Goal: Task Accomplishment & Management: Use online tool/utility

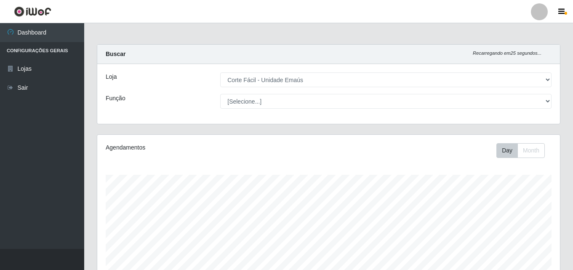
select select "201"
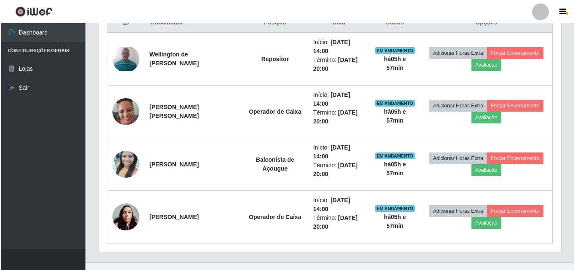
scroll to position [337, 0]
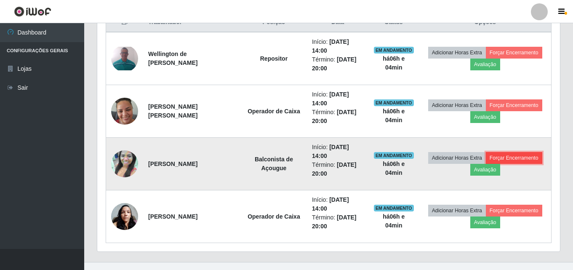
click at [509, 160] on button "Forçar Encerramento" at bounding box center [514, 158] width 56 height 12
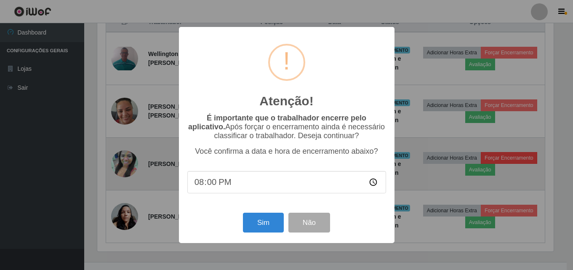
scroll to position [175, 458]
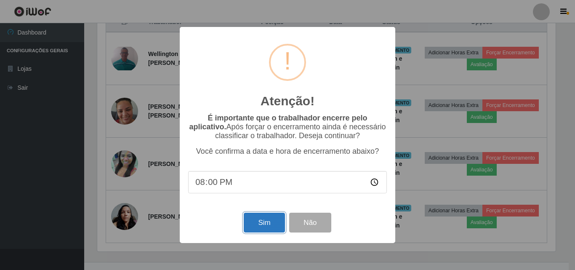
click at [271, 226] on button "Sim" at bounding box center [264, 223] width 41 height 20
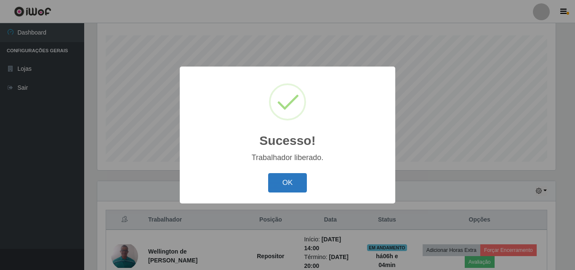
click at [289, 186] on button "OK" at bounding box center [287, 183] width 39 height 20
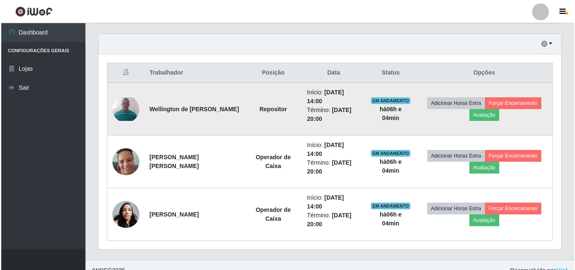
scroll to position [297, 0]
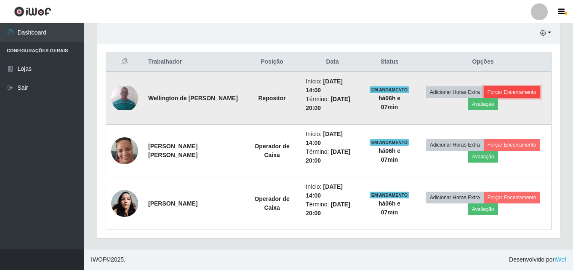
click at [520, 93] on button "Forçar Encerramento" at bounding box center [512, 92] width 56 height 12
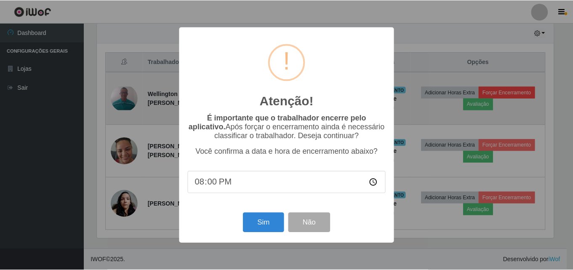
scroll to position [175, 458]
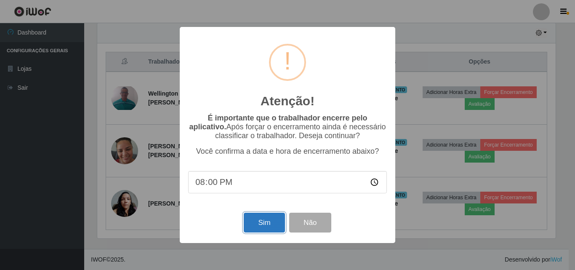
click at [271, 221] on button "Sim" at bounding box center [264, 223] width 41 height 20
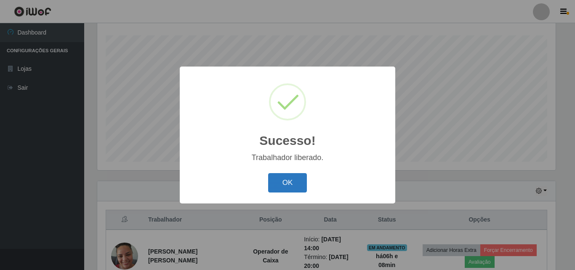
click at [289, 186] on button "OK" at bounding box center [287, 183] width 39 height 20
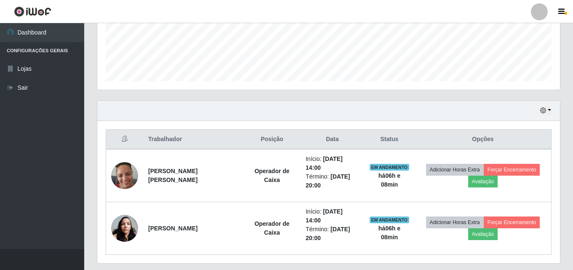
scroll to position [223, 0]
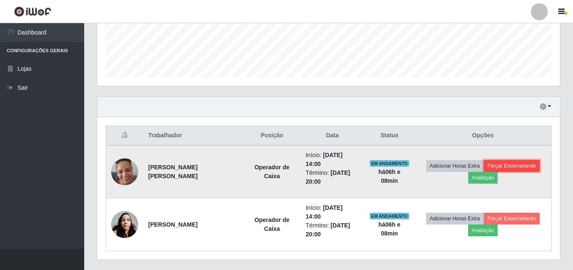
click at [529, 165] on button "Forçar Encerramento" at bounding box center [512, 166] width 56 height 12
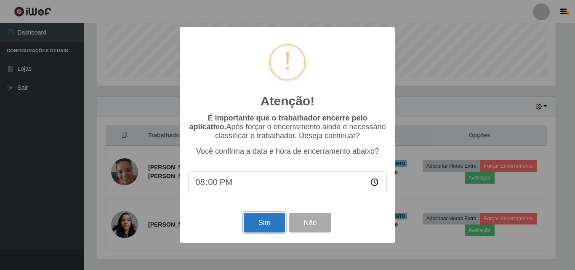
click at [261, 232] on button "Sim" at bounding box center [264, 223] width 41 height 20
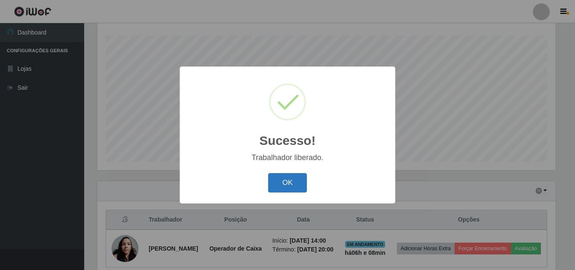
click at [277, 181] on button "OK" at bounding box center [287, 183] width 39 height 20
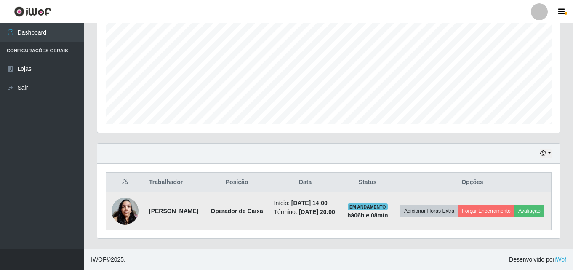
scroll to position [183, 0]
click at [518, 209] on td "Adicionar Horas Extra Forçar Encerramento Avaliação" at bounding box center [472, 211] width 158 height 38
click at [514, 205] on button "Forçar Encerramento" at bounding box center [486, 211] width 56 height 12
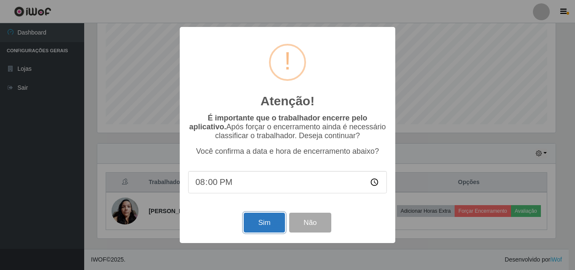
click at [269, 226] on button "Sim" at bounding box center [264, 223] width 41 height 20
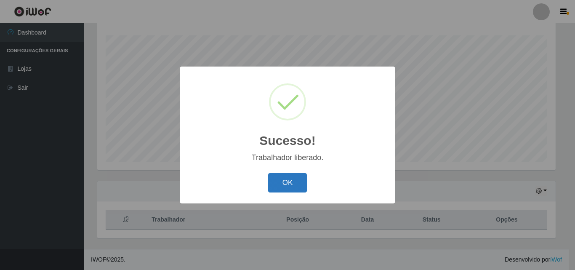
click at [285, 184] on button "OK" at bounding box center [287, 183] width 39 height 20
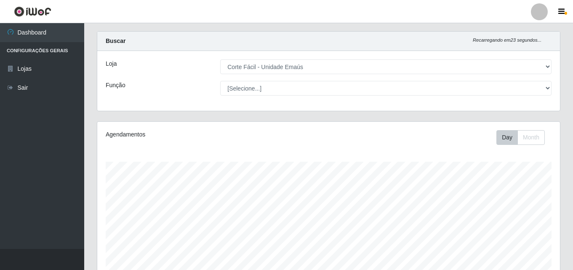
scroll to position [0, 0]
